Goal: Check status: Check status

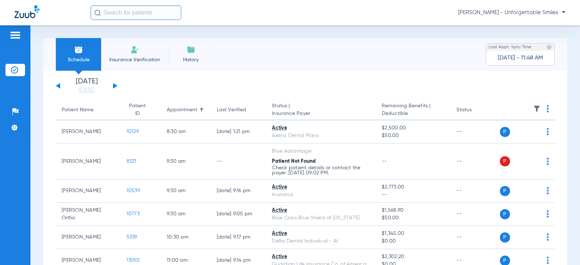
click at [116, 85] on button at bounding box center [115, 85] width 4 height 5
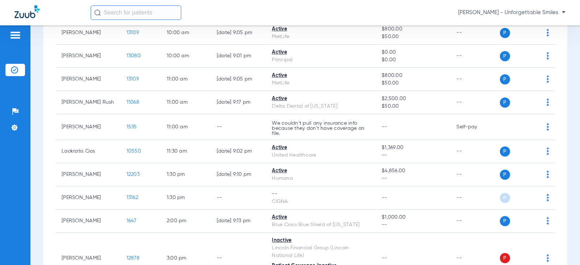
scroll to position [254, 0]
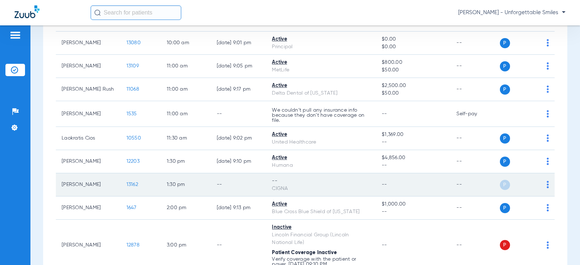
click at [547, 186] on img at bounding box center [548, 184] width 2 height 7
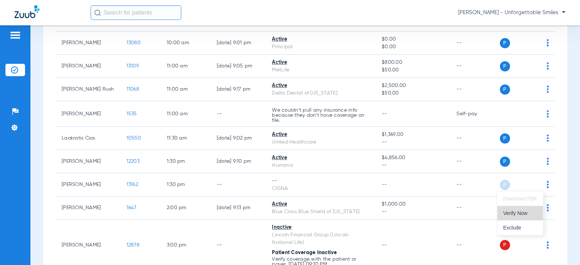
click at [516, 214] on span "Verify Now" at bounding box center [520, 213] width 34 height 5
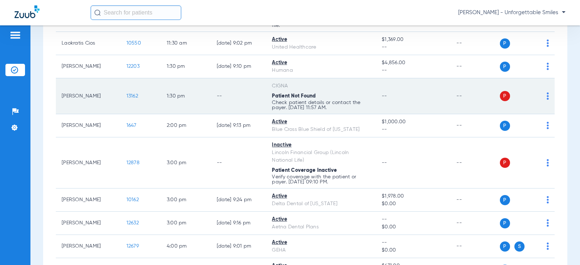
scroll to position [290, 0]
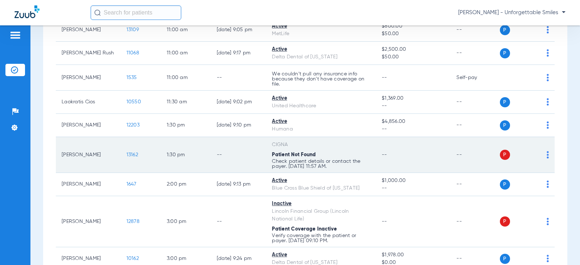
click at [547, 156] on img at bounding box center [548, 154] width 2 height 7
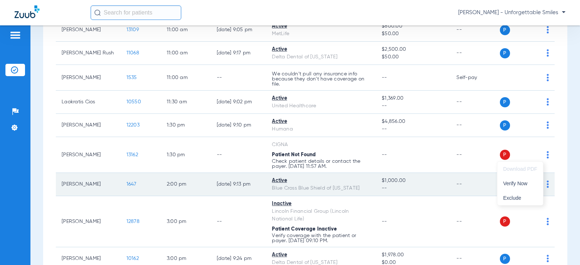
click at [516, 184] on span "Verify Now" at bounding box center [520, 183] width 34 height 5
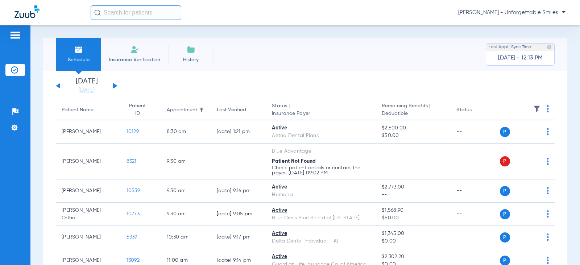
click at [116, 87] on button at bounding box center [115, 85] width 4 height 5
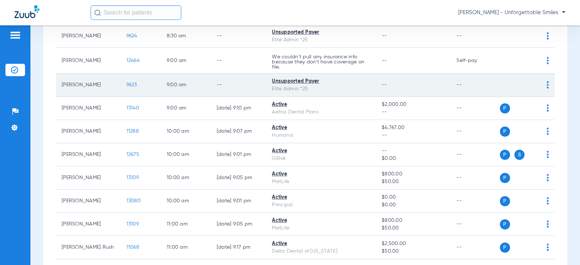
scroll to position [109, 0]
